Goal: Task Accomplishment & Management: Use online tool/utility

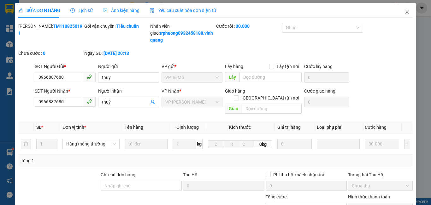
click at [404, 12] on icon "close" at bounding box center [406, 11] width 5 height 5
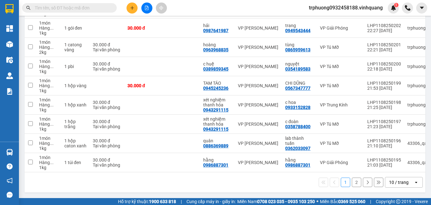
scroll to position [128, 0]
click at [351, 182] on button "2" at bounding box center [355, 182] width 9 height 9
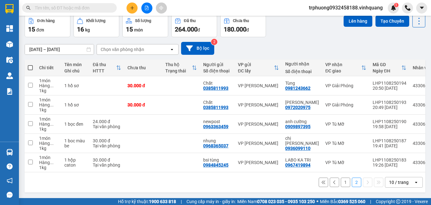
scroll to position [32, 0]
click at [32, 121] on input "checkbox" at bounding box center [30, 123] width 5 height 5
checkbox input "true"
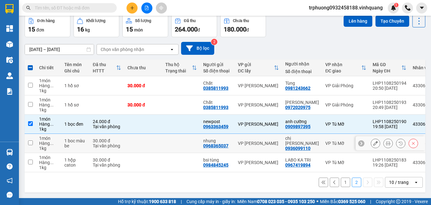
click at [30, 141] on input "checkbox" at bounding box center [30, 143] width 5 height 5
checkbox input "true"
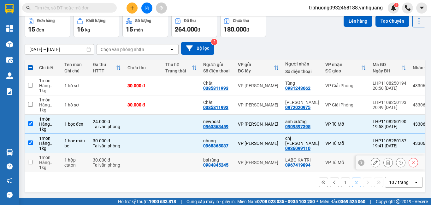
click at [31, 160] on input "checkbox" at bounding box center [30, 162] width 5 height 5
checkbox input "true"
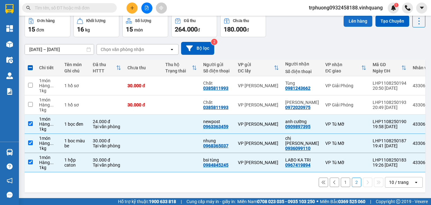
click at [350, 20] on button "Lên hàng" at bounding box center [357, 20] width 29 height 11
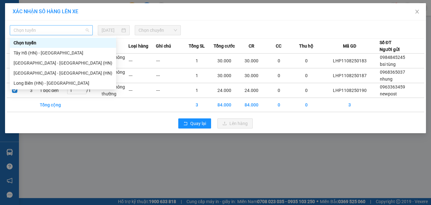
click at [53, 31] on span "Chọn tuyến" at bounding box center [51, 30] width 75 height 9
click at [57, 73] on div "Thanh Hóa - Tây Hồ (HN)" at bounding box center [63, 73] width 99 height 7
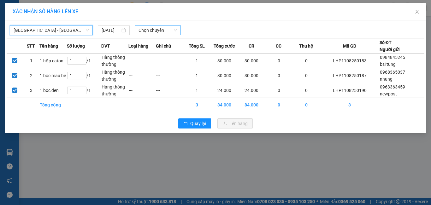
click at [156, 32] on span "Chọn chuyến" at bounding box center [157, 30] width 39 height 9
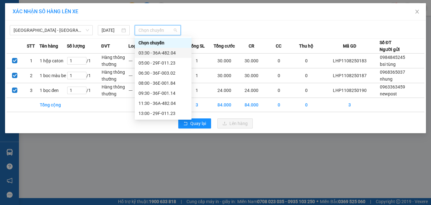
click at [158, 52] on div "03:30 - 36A-482.04" at bounding box center [162, 52] width 49 height 7
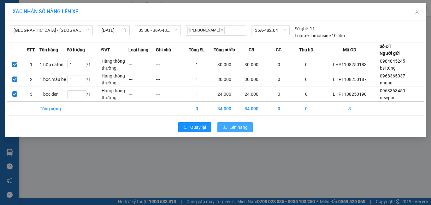
click at [231, 124] on span "Lên hàng" at bounding box center [238, 127] width 18 height 7
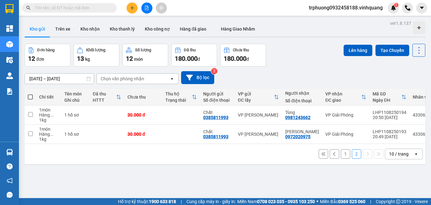
click at [340, 156] on button "1" at bounding box center [344, 153] width 9 height 9
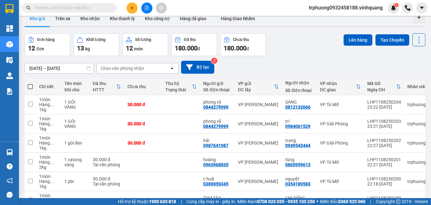
scroll to position [12, 0]
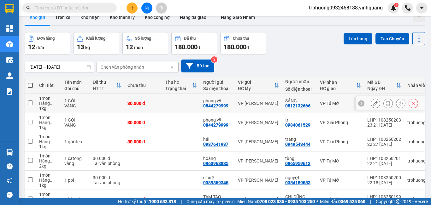
click at [31, 103] on input "checkbox" at bounding box center [30, 103] width 5 height 5
checkbox input "true"
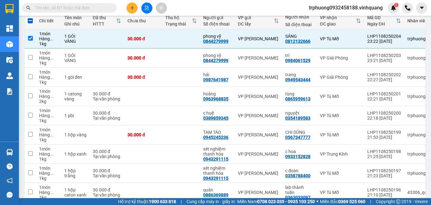
scroll to position [78, 0]
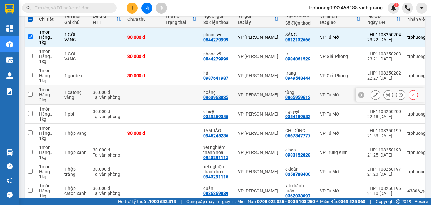
click at [30, 96] on input "checkbox" at bounding box center [30, 94] width 5 height 5
checkbox input "true"
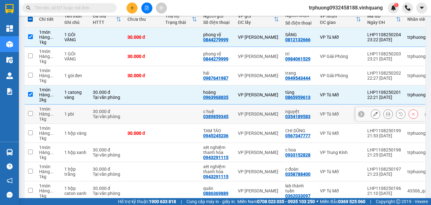
click at [30, 115] on input "checkbox" at bounding box center [30, 113] width 5 height 5
checkbox input "true"
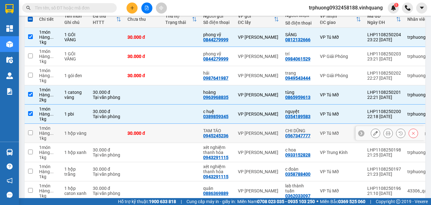
click at [31, 136] on td at bounding box center [30, 133] width 11 height 19
checkbox input "true"
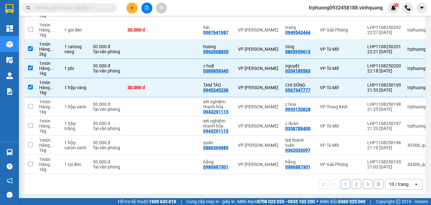
scroll to position [124, 0]
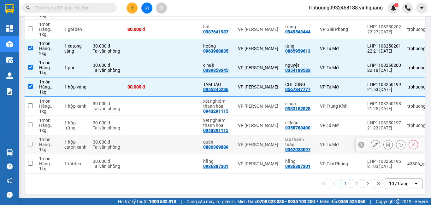
click at [33, 144] on td at bounding box center [30, 144] width 11 height 19
checkbox input "true"
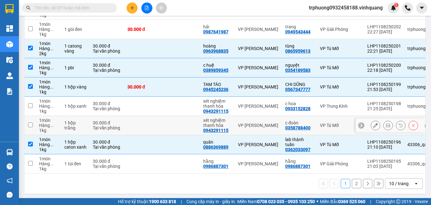
click at [31, 126] on input "checkbox" at bounding box center [30, 125] width 5 height 5
checkbox input "true"
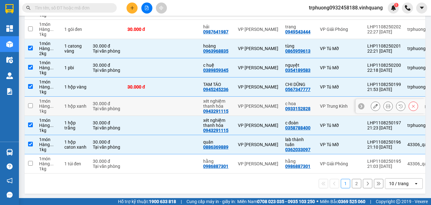
click at [32, 107] on input "checkbox" at bounding box center [30, 105] width 5 height 5
checkbox input "true"
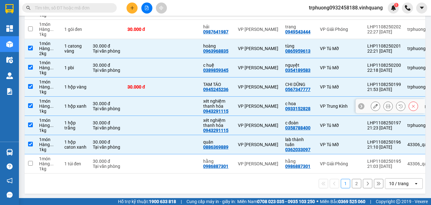
scroll to position [19, 0]
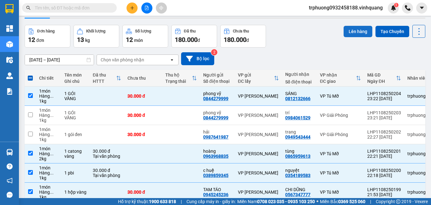
click at [353, 31] on button "Lên hàng" at bounding box center [357, 31] width 29 height 11
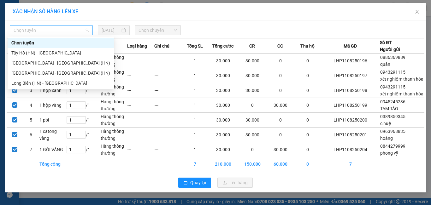
click at [63, 26] on span "Chọn tuyến" at bounding box center [51, 30] width 75 height 9
click at [49, 74] on div "Thanh Hóa - Tây Hồ (HN)" at bounding box center [60, 73] width 99 height 7
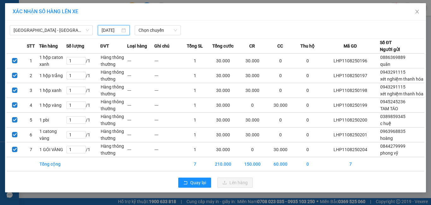
click at [111, 31] on input "[DATE]" at bounding box center [110, 30] width 18 height 7
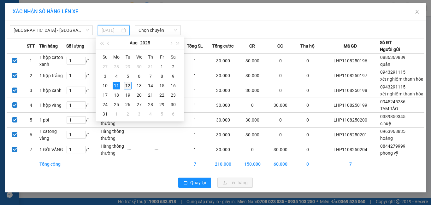
click at [126, 84] on div "12" at bounding box center [128, 86] width 8 height 8
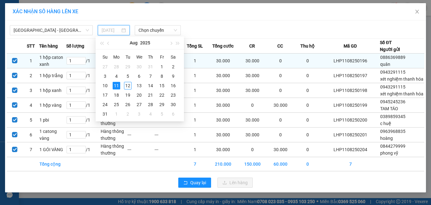
type input "12/08/2025"
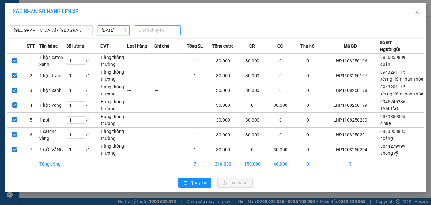
click at [143, 30] on span "Chọn chuyến" at bounding box center [157, 30] width 39 height 9
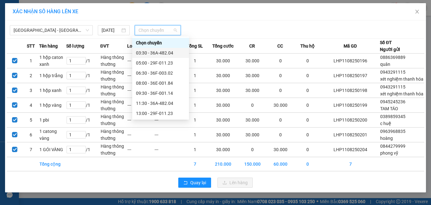
click at [165, 54] on div "03:30 - 36A-482.04" at bounding box center [160, 52] width 49 height 7
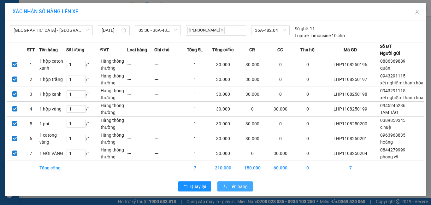
click at [236, 190] on span "Lên hàng" at bounding box center [238, 186] width 18 height 7
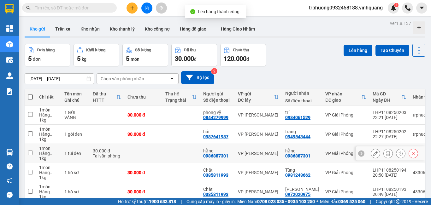
scroll to position [32, 0]
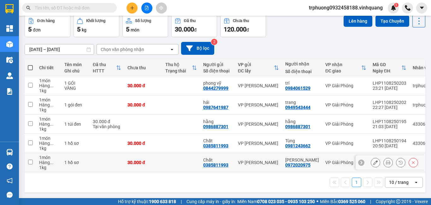
click at [30, 160] on input "checkbox" at bounding box center [30, 162] width 5 height 5
checkbox input "true"
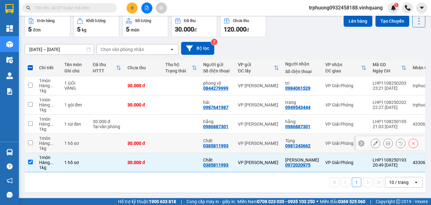
click at [31, 141] on input "checkbox" at bounding box center [30, 143] width 5 height 5
checkbox input "true"
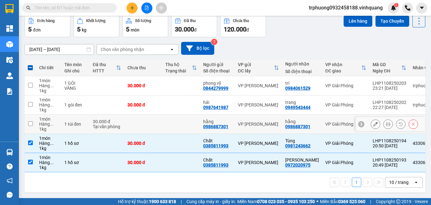
click at [30, 121] on input "checkbox" at bounding box center [30, 123] width 5 height 5
checkbox input "true"
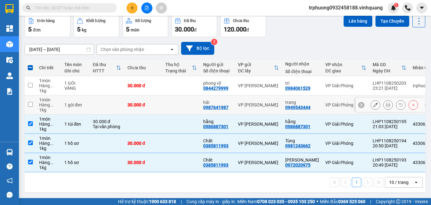
click at [30, 102] on input "checkbox" at bounding box center [30, 104] width 5 height 5
checkbox input "true"
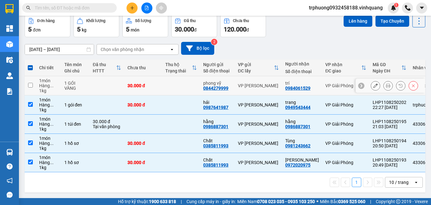
click at [32, 83] on input "checkbox" at bounding box center [30, 85] width 5 height 5
checkbox input "true"
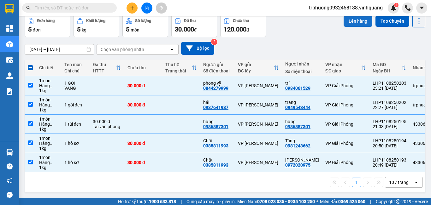
click at [344, 17] on button "Lên hàng" at bounding box center [357, 20] width 29 height 11
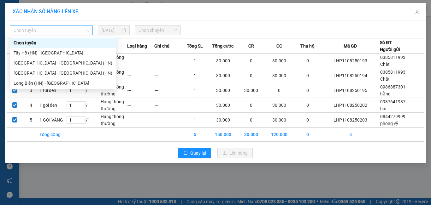
click at [70, 32] on span "Chọn tuyến" at bounding box center [51, 30] width 75 height 9
click at [58, 61] on div "Thanh Hóa - Long Biên (HN)" at bounding box center [63, 63] width 99 height 7
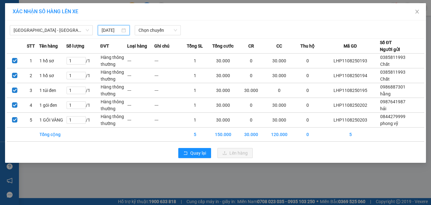
click at [106, 30] on input "[DATE]" at bounding box center [110, 30] width 18 height 7
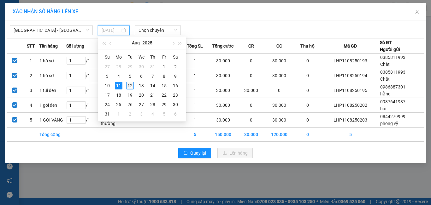
click at [126, 87] on div "12" at bounding box center [130, 86] width 8 height 8
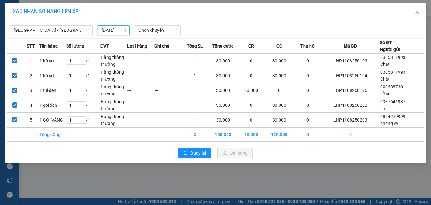
type input "12/08/2025"
click at [152, 31] on span "Chọn chuyến" at bounding box center [157, 30] width 39 height 9
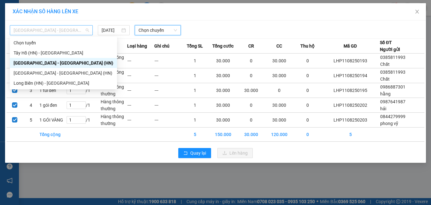
click at [54, 28] on span "Thanh Hóa - Long Biên (HN)" at bounding box center [51, 30] width 75 height 9
click at [55, 72] on div "Thanh Hóa - Tây Hồ (HN)" at bounding box center [64, 73] width 100 height 7
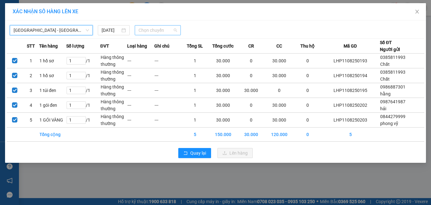
click at [162, 29] on span "Chọn chuyến" at bounding box center [157, 30] width 39 height 9
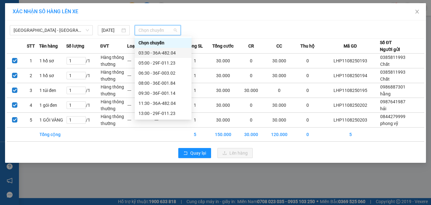
click at [162, 49] on div "03:30 - 36A-482.04" at bounding box center [162, 52] width 49 height 7
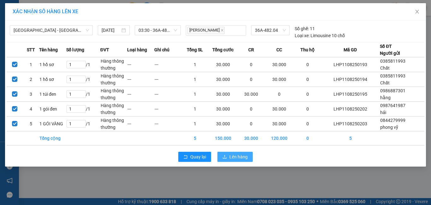
click at [238, 153] on button "Lên hàng" at bounding box center [234, 157] width 35 height 10
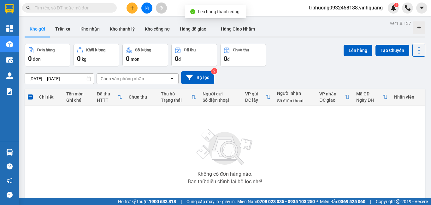
click at [321, 10] on span "trphuong0932458188.vinhquang" at bounding box center [345, 8] width 84 height 8
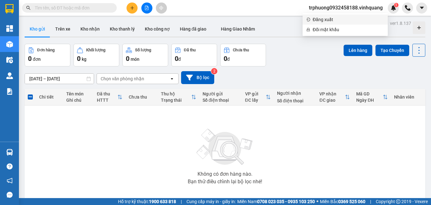
click at [328, 19] on span "Đăng xuất" at bounding box center [347, 19] width 71 height 7
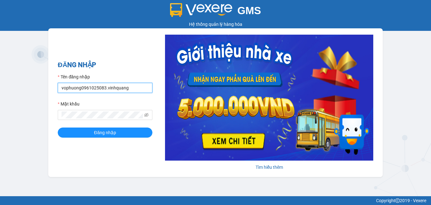
click at [124, 90] on input "vophuong0961025083.vinhquang" at bounding box center [105, 88] width 95 height 10
type input "trphuong0932458188.vinhquang"
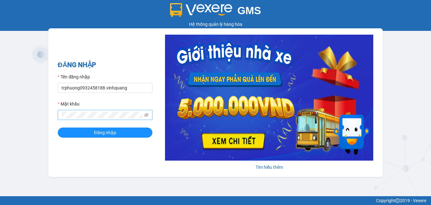
click at [151, 116] on span at bounding box center [105, 115] width 95 height 10
click at [147, 116] on icon "eye-invisible" at bounding box center [146, 115] width 1 height 1
click at [129, 131] on button "Đăng nhập" at bounding box center [105, 133] width 95 height 10
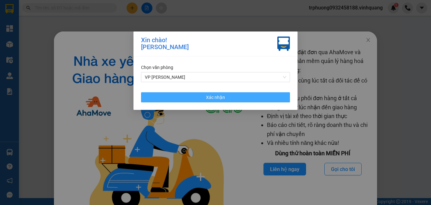
click at [195, 93] on button "Xác nhận" at bounding box center [215, 97] width 149 height 10
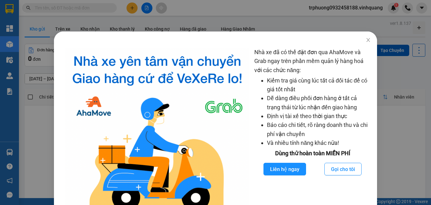
click at [409, 107] on div "Nhà xe đã có thể đặt đơn qua AhaMove và Grab ngay trên phần mềm quản lý hàng ho…" at bounding box center [215, 102] width 431 height 205
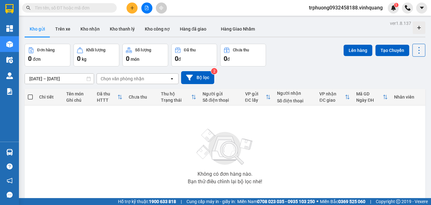
click at [317, 7] on span "trphuong0932458188.vinhquang" at bounding box center [345, 8] width 84 height 8
click at [315, 19] on span "Đăng xuất" at bounding box center [347, 19] width 71 height 7
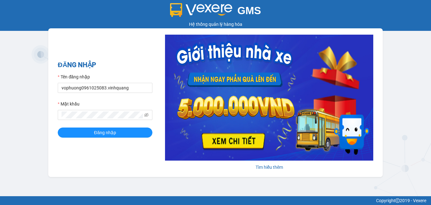
click at [139, 82] on div "Tên đăng nhập" at bounding box center [105, 77] width 95 height 9
click at [137, 88] on input "vophuong0961025083.vinhquang" at bounding box center [105, 88] width 95 height 10
type input "trphuong0932458188.vinhquang"
click at [146, 116] on icon "eye-invisible" at bounding box center [146, 115] width 4 height 4
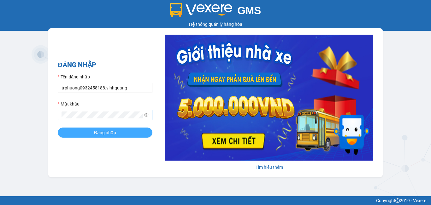
click at [122, 131] on button "Đăng nhập" at bounding box center [105, 133] width 95 height 10
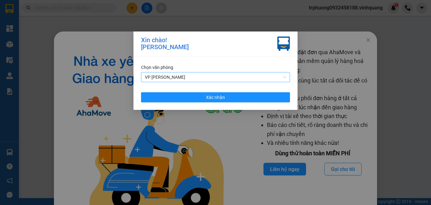
click at [182, 79] on span "VP [PERSON_NAME]" at bounding box center [215, 76] width 141 height 9
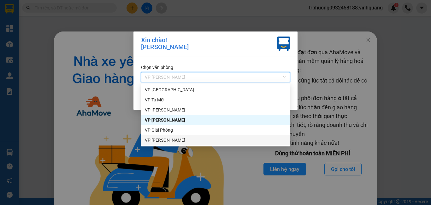
click at [175, 139] on div "VP DƯƠNG ĐÌNH NGHỆ" at bounding box center [215, 140] width 141 height 7
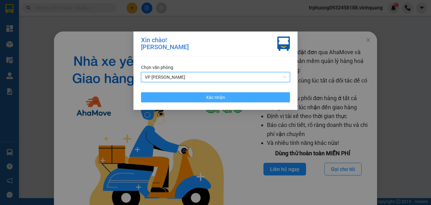
click at [197, 99] on button "Xác nhận" at bounding box center [215, 97] width 149 height 10
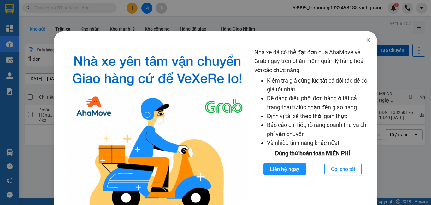
click at [365, 41] on icon "close" at bounding box center [367, 40] width 5 height 5
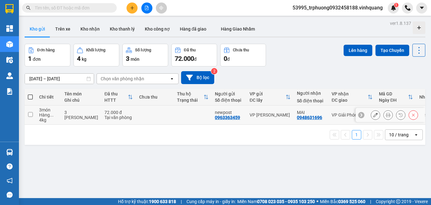
click at [32, 116] on input "checkbox" at bounding box center [30, 114] width 5 height 5
checkbox input "true"
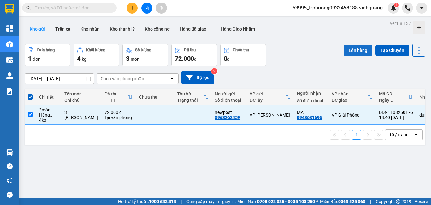
click at [350, 50] on button "Lên hàng" at bounding box center [357, 50] width 29 height 11
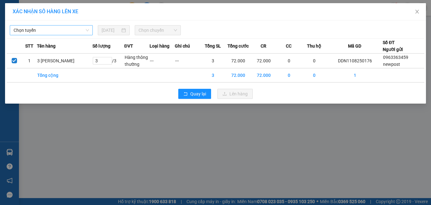
click at [54, 30] on span "Chọn tuyến" at bounding box center [51, 30] width 75 height 9
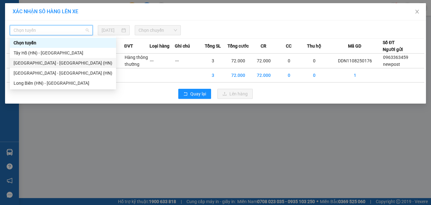
click at [52, 62] on div "[PERSON_NAME][GEOGRAPHIC_DATA][PERSON_NAME] - [GEOGRAPHIC_DATA] (HN)" at bounding box center [63, 63] width 99 height 7
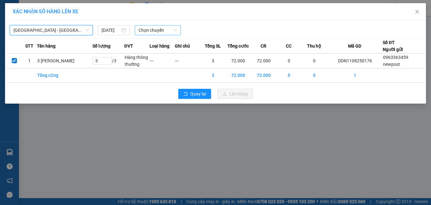
click at [153, 29] on span "Chọn chuyến" at bounding box center [157, 30] width 39 height 9
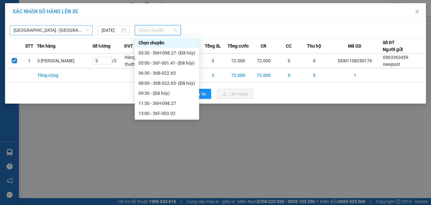
click at [75, 27] on span "[PERSON_NAME][GEOGRAPHIC_DATA][PERSON_NAME] - [GEOGRAPHIC_DATA] (HN)" at bounding box center [51, 30] width 75 height 9
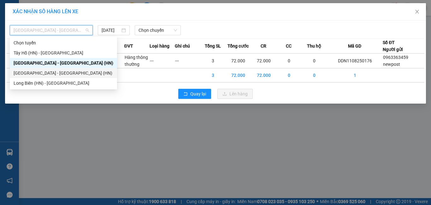
click at [52, 72] on div "[GEOGRAPHIC_DATA] - [GEOGRAPHIC_DATA] (HN)" at bounding box center [64, 73] width 100 height 7
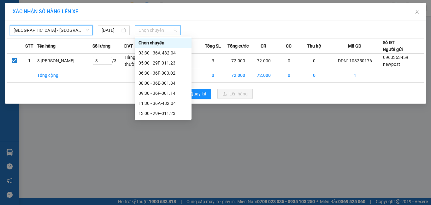
click at [155, 29] on span "Chọn chuyến" at bounding box center [157, 30] width 39 height 9
click at [163, 53] on div "03:30 - 36A-482.04" at bounding box center [162, 52] width 49 height 7
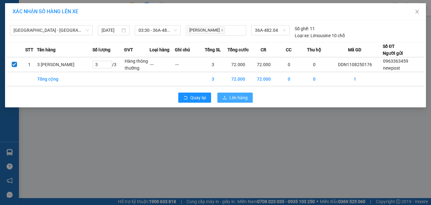
click at [227, 96] on icon "upload" at bounding box center [224, 97] width 4 height 4
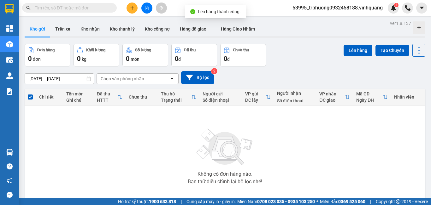
click at [343, 10] on span "53995_trphuong0932458188.vinhquang" at bounding box center [337, 8] width 100 height 8
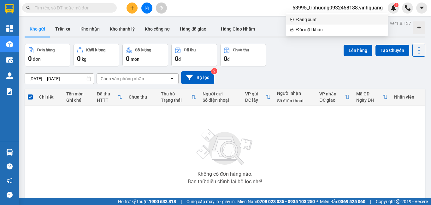
click at [316, 19] on span "Đăng xuất" at bounding box center [340, 19] width 88 height 7
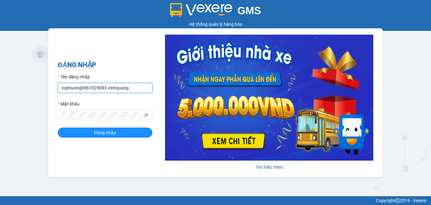
click at [135, 84] on input "vophuong0961025083.vinhquang" at bounding box center [105, 88] width 95 height 10
type input "trphuong0932458188.vinhquang"
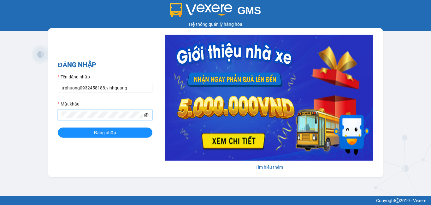
click at [146, 114] on icon "eye-invisible" at bounding box center [146, 115] width 4 height 4
click at [123, 133] on button "Đăng nhập" at bounding box center [105, 133] width 95 height 10
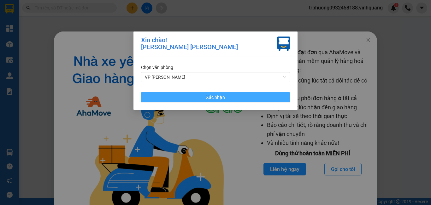
drag, startPoint x: 203, startPoint y: 97, endPoint x: 208, endPoint y: 98, distance: 4.7
click at [203, 97] on button "Xác nhận" at bounding box center [215, 97] width 149 height 10
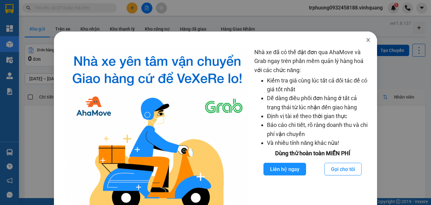
click at [365, 40] on icon "close" at bounding box center [367, 40] width 5 height 5
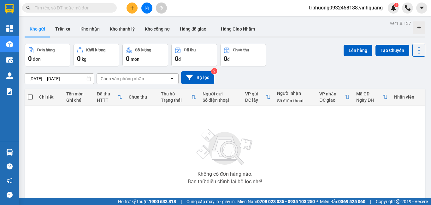
click at [147, 9] on icon "file-add" at bounding box center [146, 8] width 4 height 4
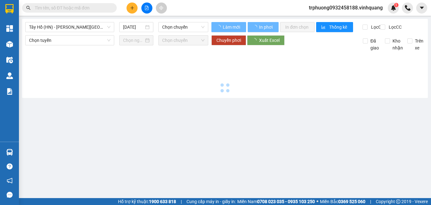
type input "[DATE]"
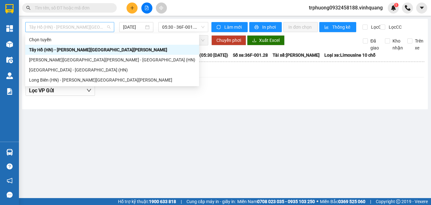
click at [73, 30] on span "Tây Hồ (HN) - [PERSON_NAME][GEOGRAPHIC_DATA][PERSON_NAME]" at bounding box center [69, 26] width 81 height 9
click at [65, 61] on div "[PERSON_NAME][GEOGRAPHIC_DATA][PERSON_NAME] - [GEOGRAPHIC_DATA] (HN)" at bounding box center [112, 59] width 166 height 7
type input "[DATE]"
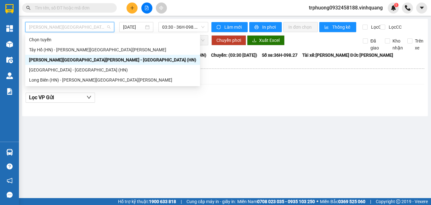
click at [68, 30] on span "[PERSON_NAME][GEOGRAPHIC_DATA][PERSON_NAME] - [GEOGRAPHIC_DATA] (HN)" at bounding box center [69, 26] width 81 height 9
click at [63, 67] on div "[GEOGRAPHIC_DATA] - [GEOGRAPHIC_DATA] (HN)" at bounding box center [112, 69] width 167 height 7
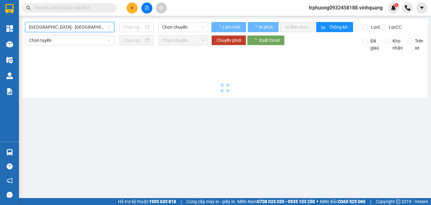
type input "[DATE]"
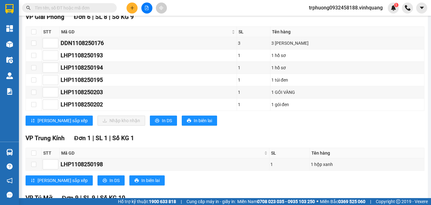
scroll to position [105, 0]
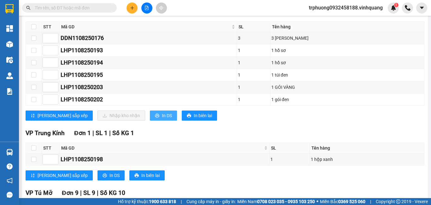
click at [162, 118] on span "In DS" at bounding box center [167, 115] width 10 height 7
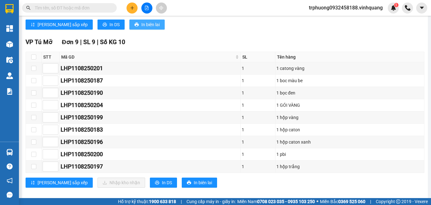
scroll to position [269, 0]
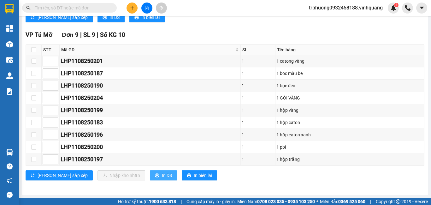
click at [162, 176] on span "In DS" at bounding box center [167, 175] width 10 height 7
click at [97, 22] on button "In DS" at bounding box center [110, 17] width 27 height 10
click at [331, 9] on span "trphuong0932458188.vinhquang" at bounding box center [345, 8] width 84 height 8
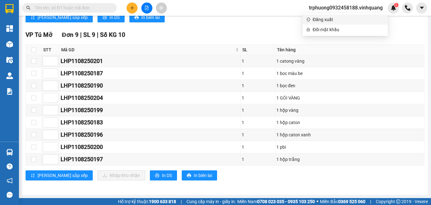
click at [317, 18] on span "Đăng xuất" at bounding box center [347, 19] width 71 height 7
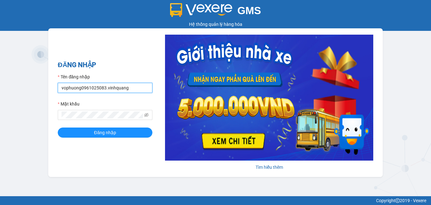
click at [126, 92] on input "vophuong0961025083.vinhquang" at bounding box center [105, 88] width 95 height 10
type input "trphuong0932458188.vinhquang"
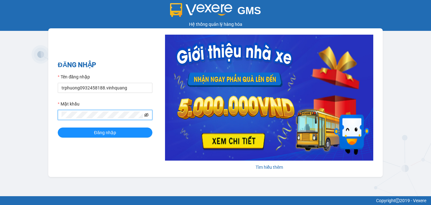
click at [147, 116] on icon "eye-invisible" at bounding box center [146, 115] width 4 height 4
click at [129, 133] on button "Đăng nhập" at bounding box center [105, 133] width 95 height 10
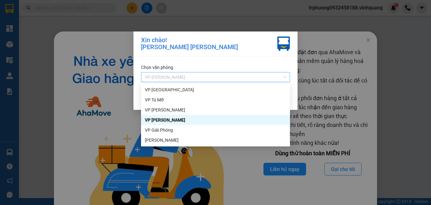
click at [174, 78] on span "VP [PERSON_NAME]" at bounding box center [215, 76] width 141 height 9
click at [182, 88] on div "VP PHÚ SƠN" at bounding box center [215, 89] width 141 height 7
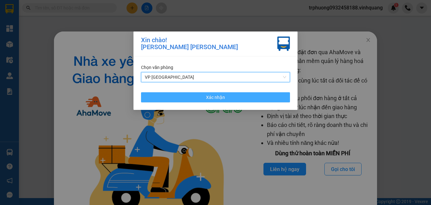
click at [210, 97] on span "Xác nhận" at bounding box center [215, 97] width 19 height 7
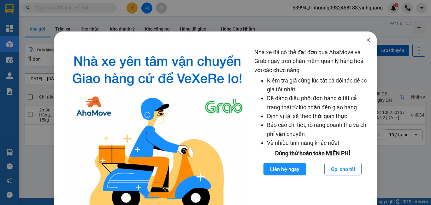
click at [365, 38] on icon "close" at bounding box center [367, 40] width 5 height 5
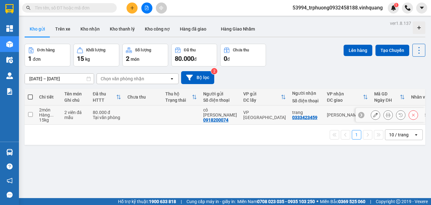
click at [30, 113] on input "checkbox" at bounding box center [30, 114] width 5 height 5
checkbox input "true"
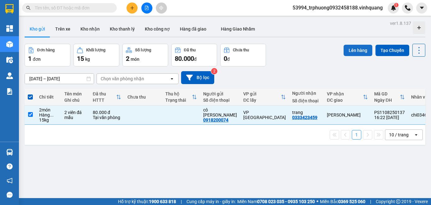
click at [353, 49] on button "Lên hàng" at bounding box center [357, 50] width 29 height 11
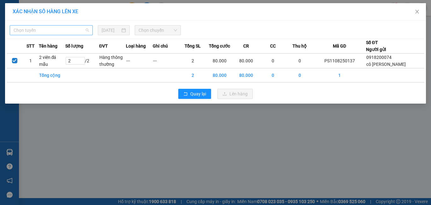
click at [62, 28] on span "Chọn tuyến" at bounding box center [51, 30] width 75 height 9
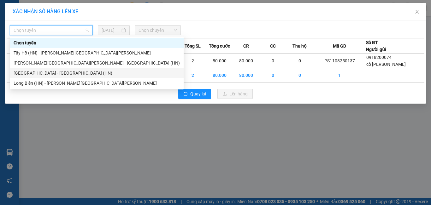
click at [60, 70] on div "[GEOGRAPHIC_DATA] - [GEOGRAPHIC_DATA] (HN)" at bounding box center [97, 73] width 166 height 7
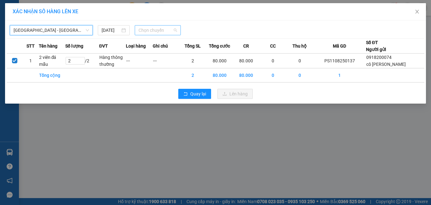
click at [156, 31] on span "Chọn chuyến" at bounding box center [157, 30] width 39 height 9
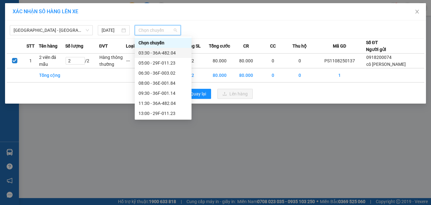
click at [156, 52] on div "03:30 - 36A-482.04" at bounding box center [162, 52] width 49 height 7
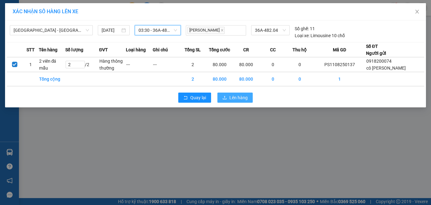
click at [234, 95] on span "Lên hàng" at bounding box center [238, 97] width 18 height 7
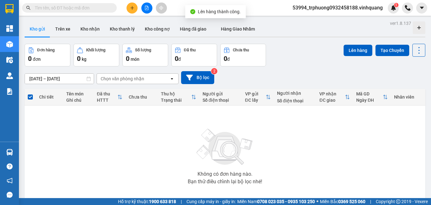
click at [310, 6] on span "53994_trphuong0932458188.vinhquang" at bounding box center [337, 8] width 100 height 8
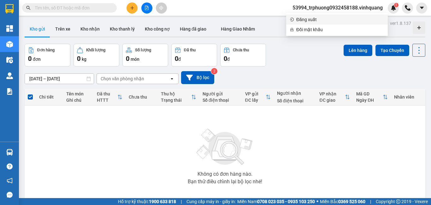
click at [307, 21] on span "Đăng xuất" at bounding box center [340, 19] width 88 height 7
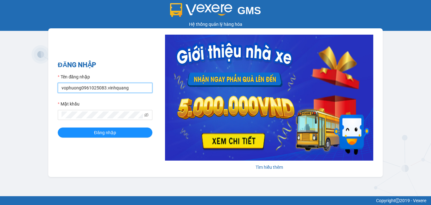
click at [131, 91] on input "vophuong0961025083.vinhquang" at bounding box center [105, 88] width 95 height 10
type input "trphuong0932458188.vinhquang"
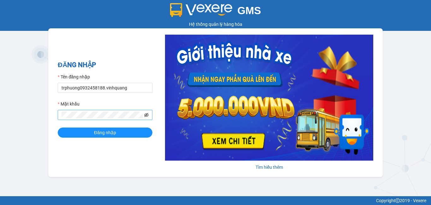
click at [145, 115] on icon "eye-invisible" at bounding box center [146, 115] width 4 height 4
click at [129, 134] on button "Đăng nhập" at bounding box center [105, 133] width 95 height 10
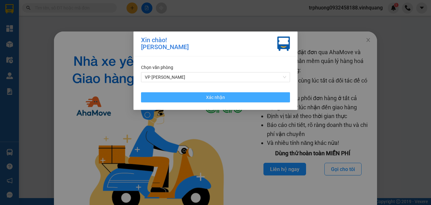
click at [211, 93] on button "Xác nhận" at bounding box center [215, 97] width 149 height 10
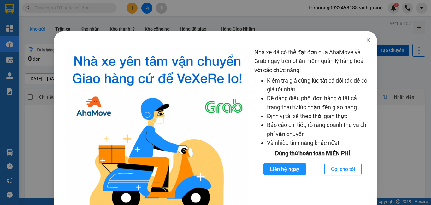
click at [365, 41] on icon "close" at bounding box center [367, 40] width 5 height 5
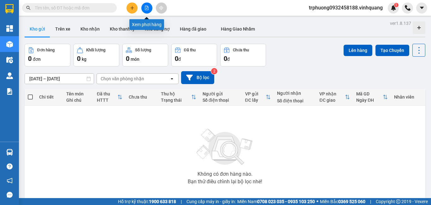
click at [142, 11] on button at bounding box center [146, 8] width 11 height 11
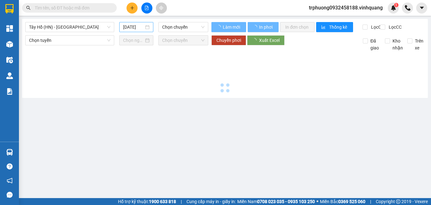
type input "[DATE]"
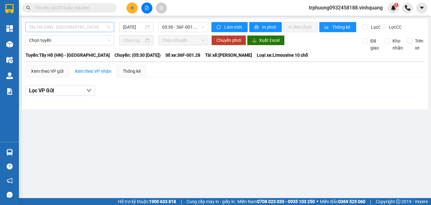
click at [59, 22] on span "Tây Hồ (HN) - [PERSON_NAME][GEOGRAPHIC_DATA][PERSON_NAME]" at bounding box center [69, 26] width 81 height 9
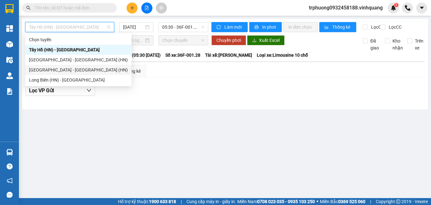
click at [63, 68] on div "[GEOGRAPHIC_DATA] - [GEOGRAPHIC_DATA] (HN)" at bounding box center [78, 69] width 99 height 7
type input "[DATE]"
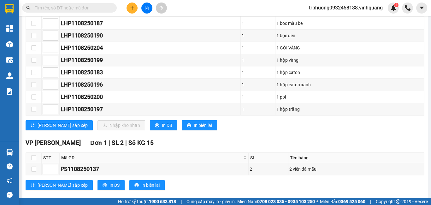
scroll to position [328, 0]
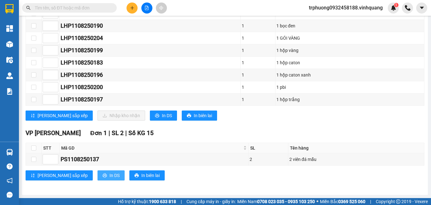
click at [109, 175] on span "In DS" at bounding box center [114, 175] width 10 height 7
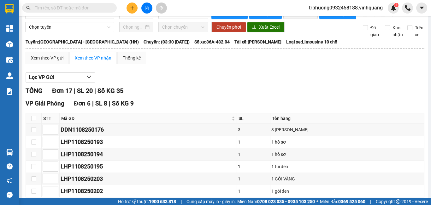
scroll to position [118, 0]
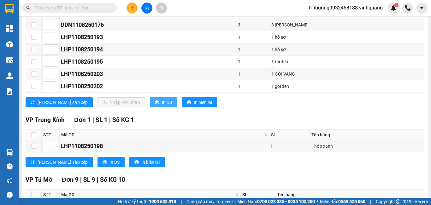
click at [162, 106] on span "In DS" at bounding box center [167, 102] width 10 height 7
click at [100, 9] on input "text" at bounding box center [72, 7] width 74 height 7
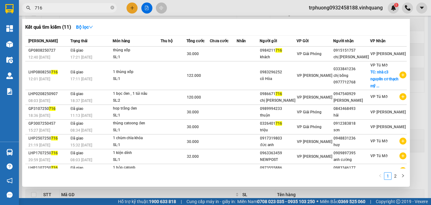
click at [418, 43] on div at bounding box center [215, 102] width 431 height 205
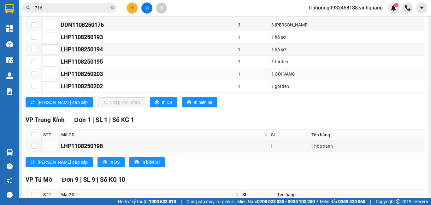
scroll to position [13, 0]
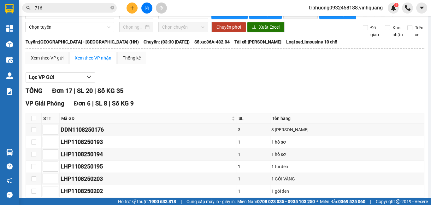
click at [64, 8] on input "716" at bounding box center [72, 7] width 74 height 7
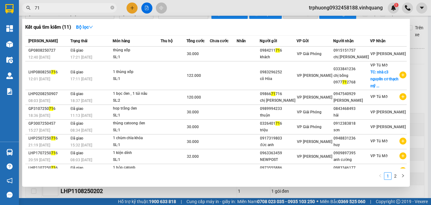
type input "7"
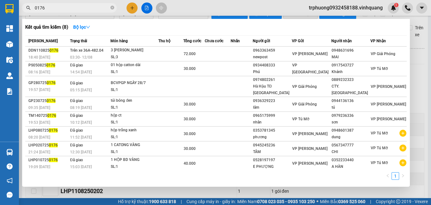
type input "0176"
